Goal: Check status

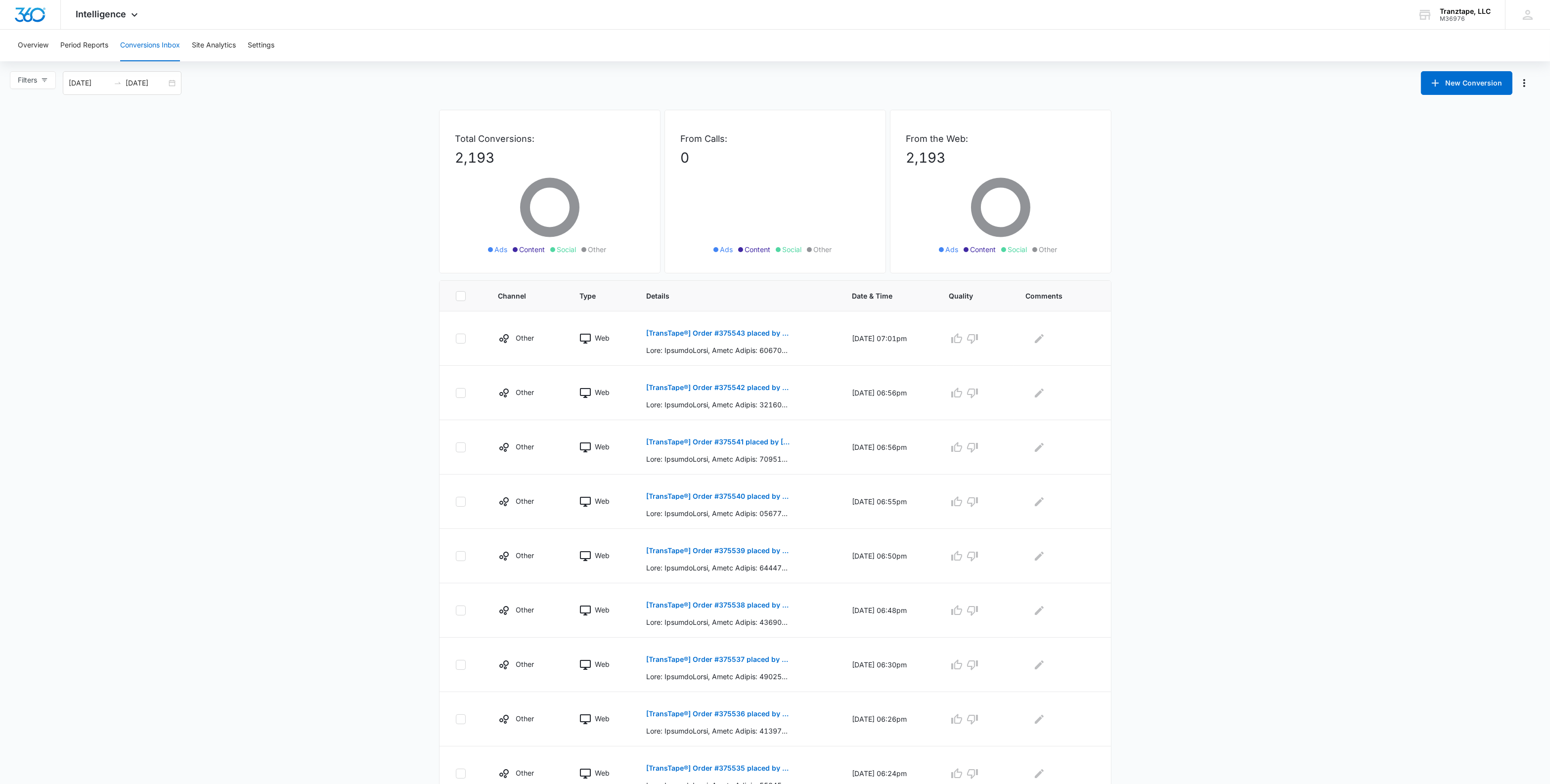
click at [324, 193] on main "Filters 10/01/2025 10/15/2025 New Conversion Oct 2025 Su Mo Tu We Th Fr Sa 28 2…" at bounding box center [775, 478] width 1550 height 815
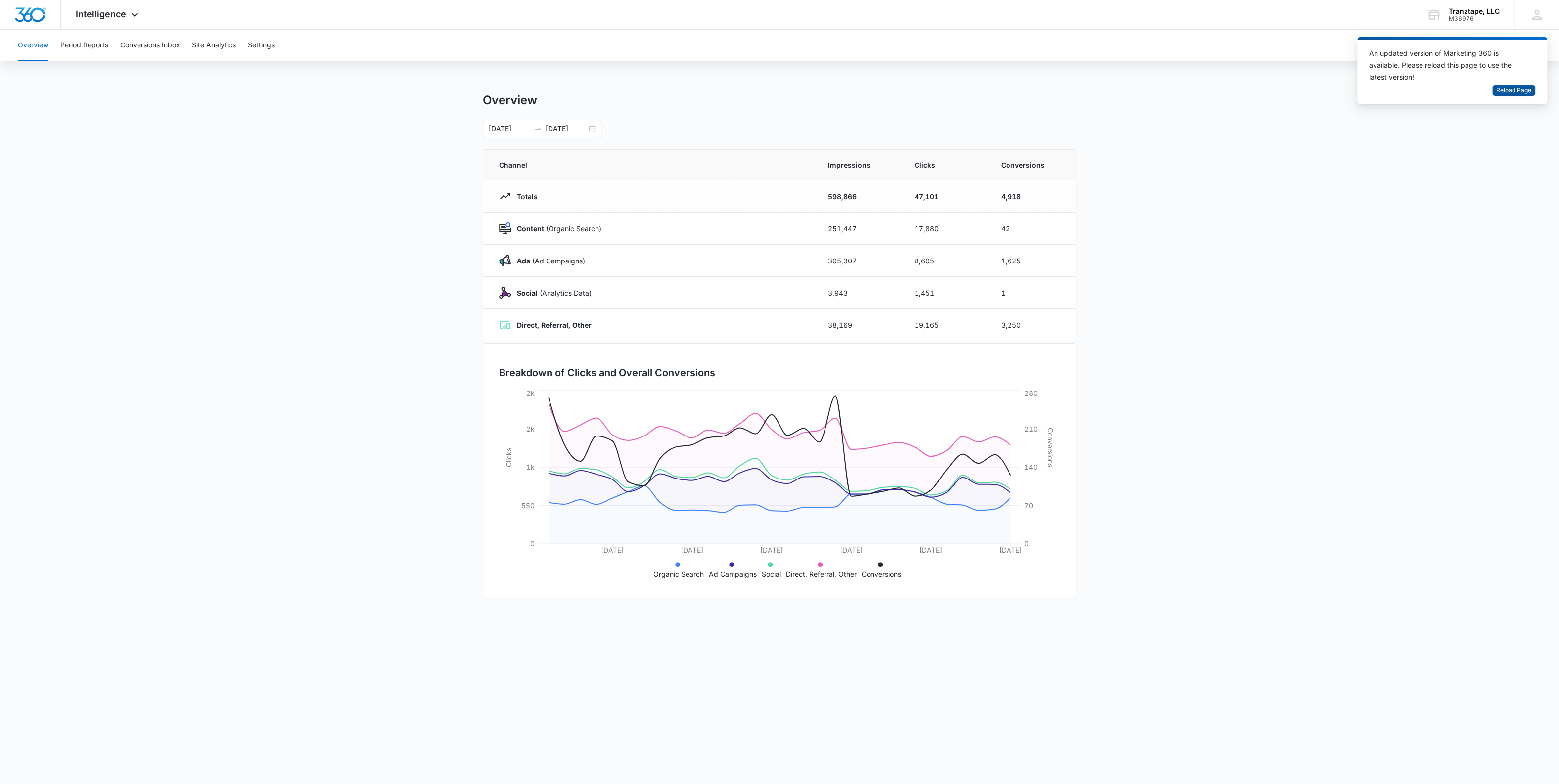
click at [1517, 92] on span "Reload Page" at bounding box center [1513, 91] width 35 height 9
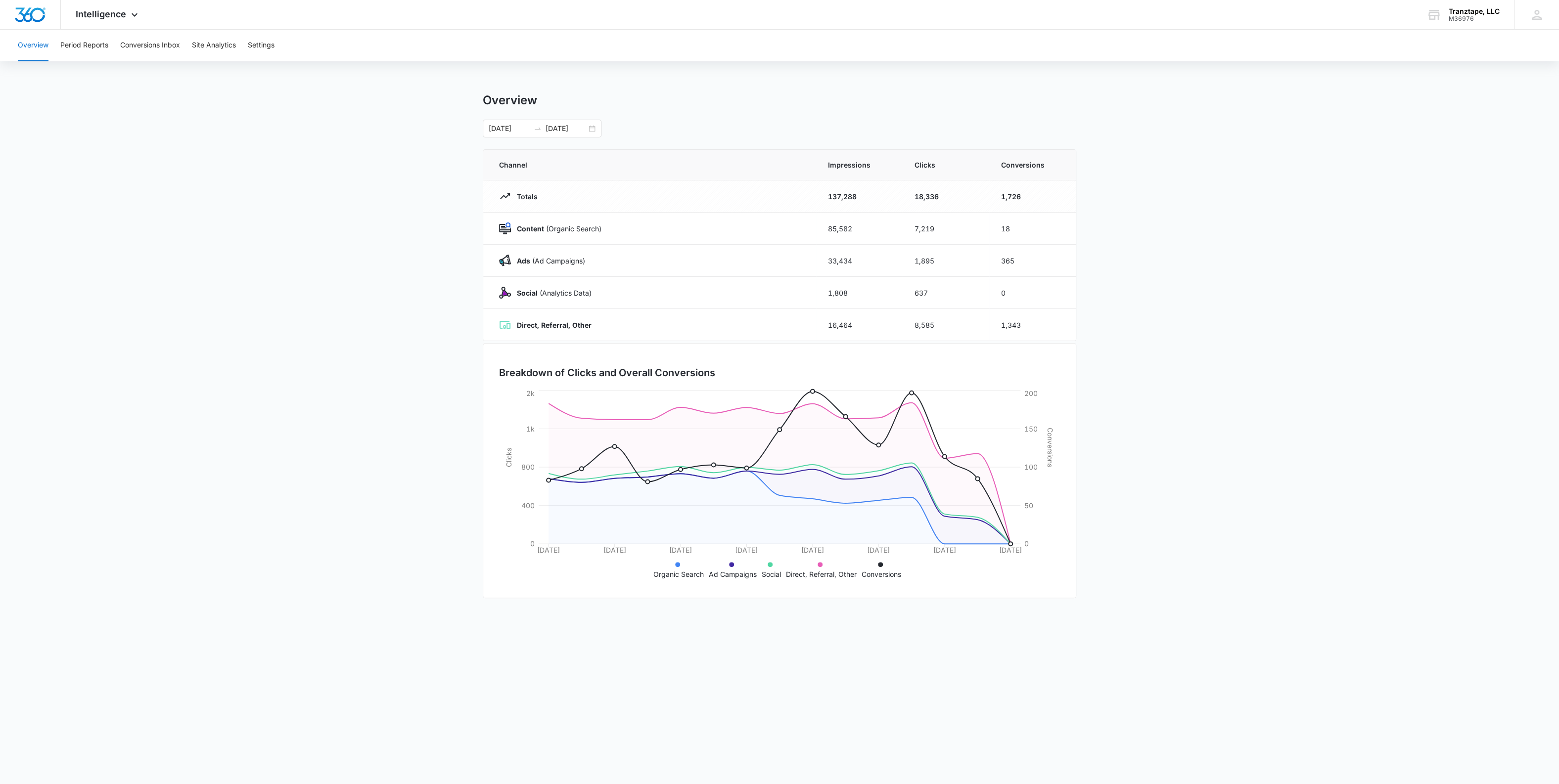
click at [1247, 287] on main "Overview 10/01/2025 10/15/2025 Channel Impressions Clicks Conversions Totals 13…" at bounding box center [779, 352] width 1559 height 519
